Goal: Obtain resource: Download file/media

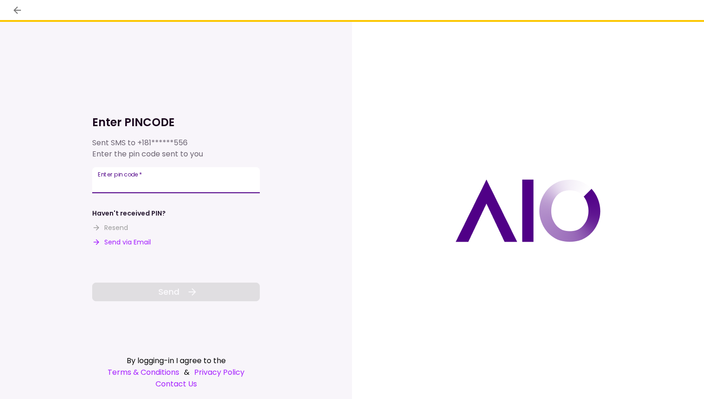
click at [121, 185] on input "Enter pin code   *" at bounding box center [176, 180] width 168 height 26
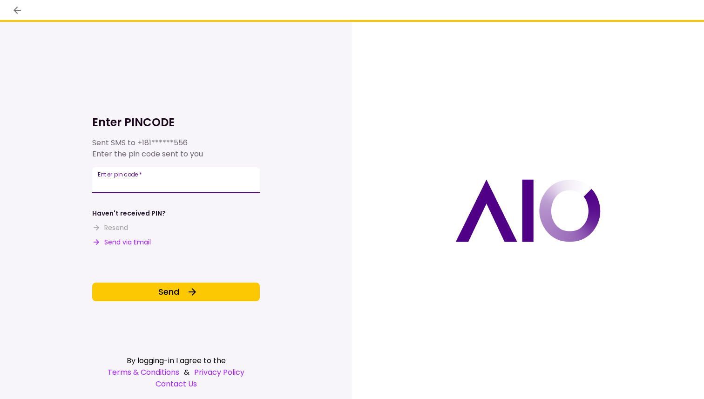
type input "******"
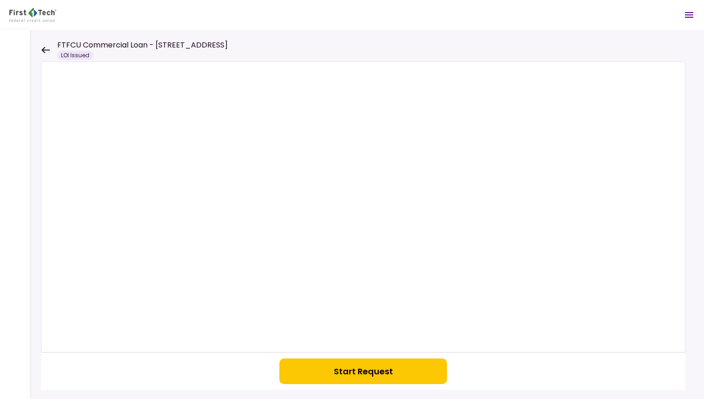
click at [362, 371] on button "Start Request" at bounding box center [363, 371] width 168 height 26
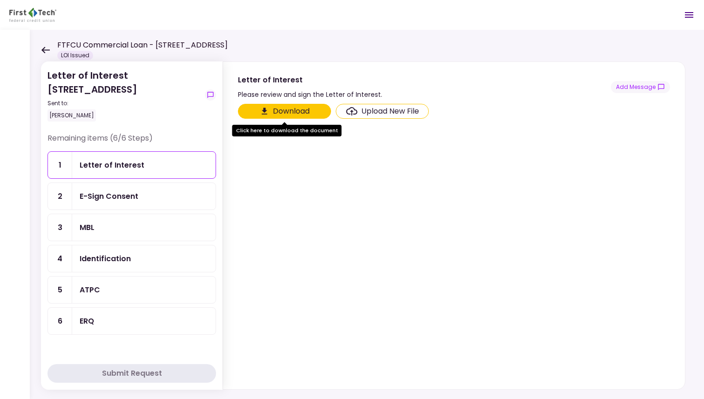
click at [285, 110] on button "Download" at bounding box center [284, 111] width 93 height 15
